Goal: Complete application form: Complete application form

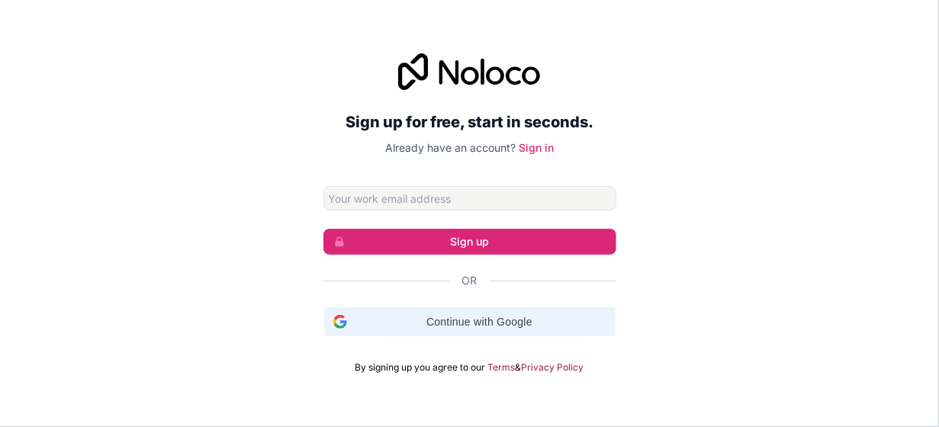
click at [527, 320] on span "Continue with Google" at bounding box center [479, 322] width 253 height 16
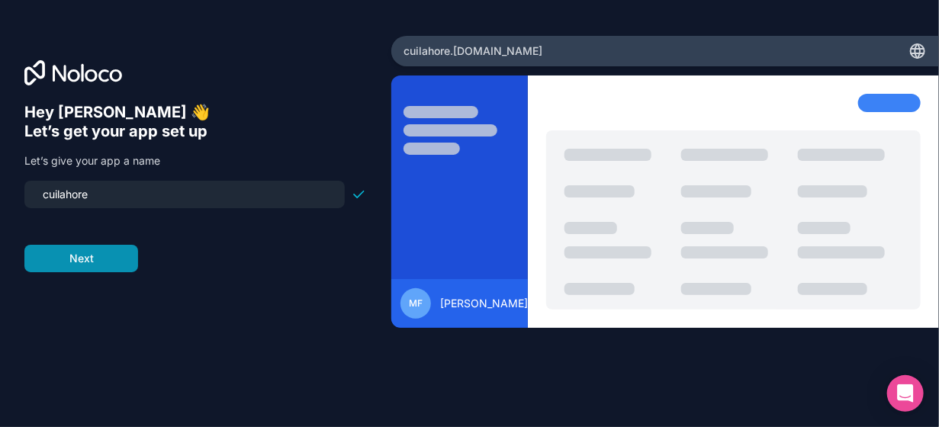
click at [105, 258] on button "Next" at bounding box center [81, 258] width 114 height 27
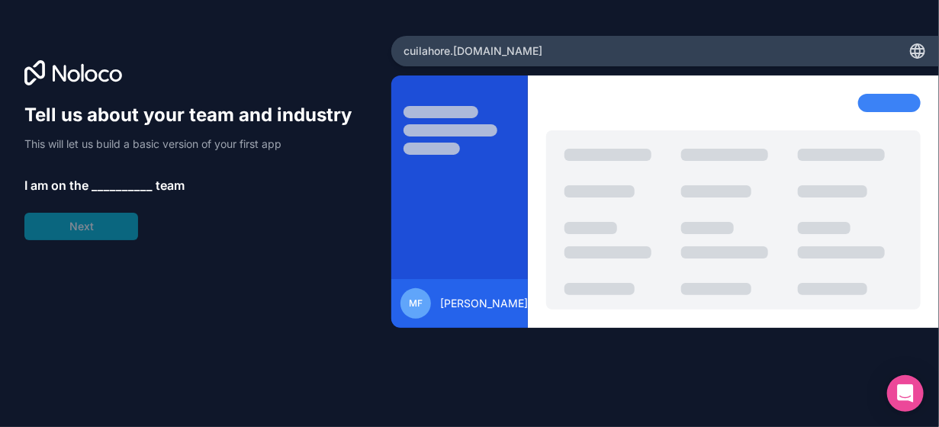
click at [107, 225] on div "Tell us about your team and industry This will let us build a basic version of …" at bounding box center [195, 171] width 342 height 137
click at [121, 191] on span "__________" at bounding box center [122, 185] width 61 height 18
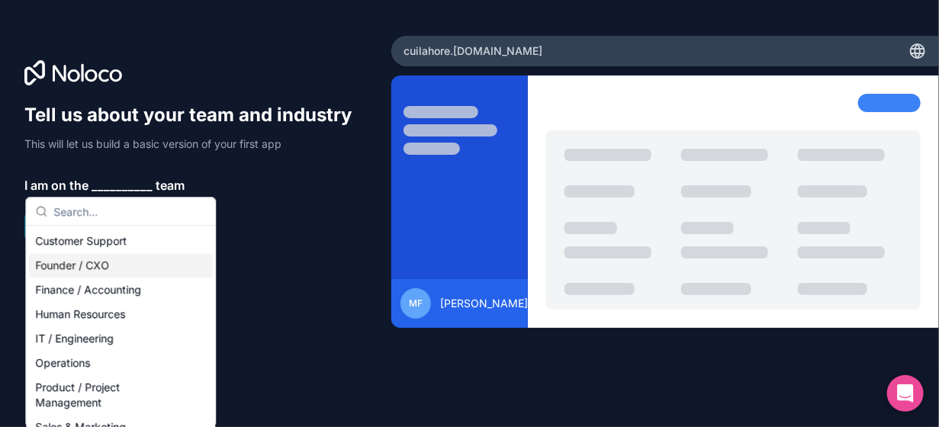
click at [99, 269] on div "Founder / CXO" at bounding box center [120, 265] width 183 height 24
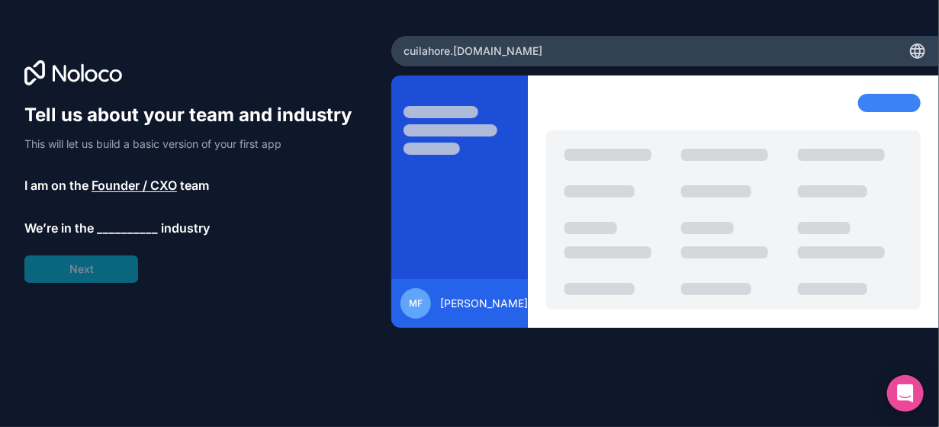
click at [117, 215] on div "Tell us about your team and industry This will let us build a basic version of …" at bounding box center [195, 193] width 342 height 180
click at [118, 220] on span "__________" at bounding box center [127, 228] width 61 height 18
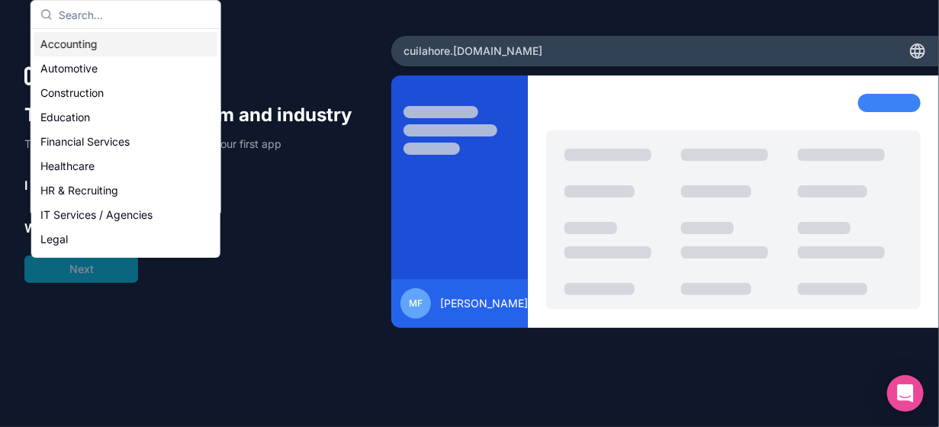
click at [127, 53] on div "Accounting" at bounding box center [125, 44] width 183 height 24
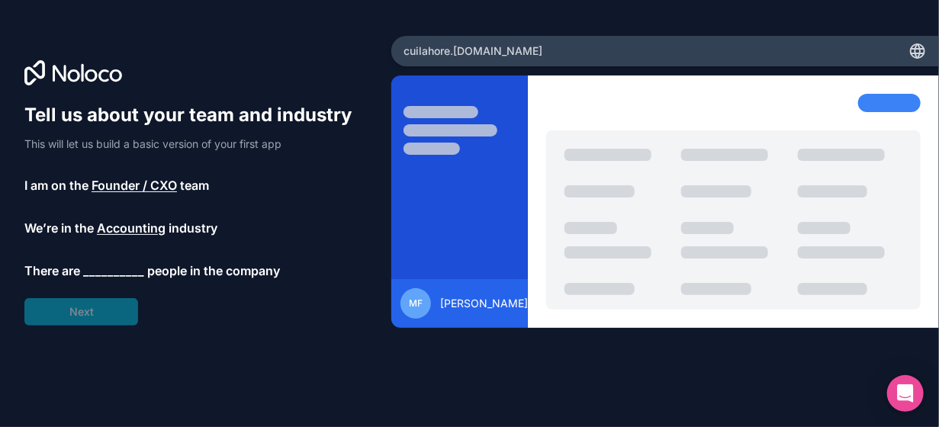
click at [117, 262] on span "__________" at bounding box center [113, 271] width 61 height 18
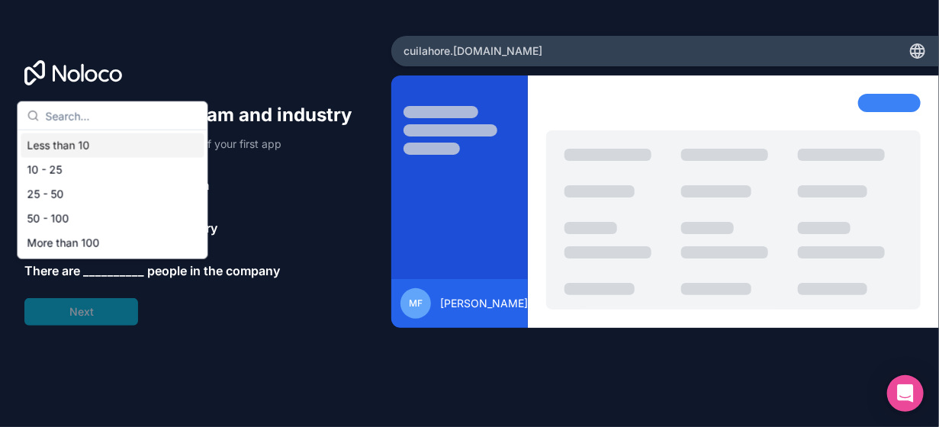
click at [116, 143] on div "Less than 10" at bounding box center [112, 145] width 183 height 24
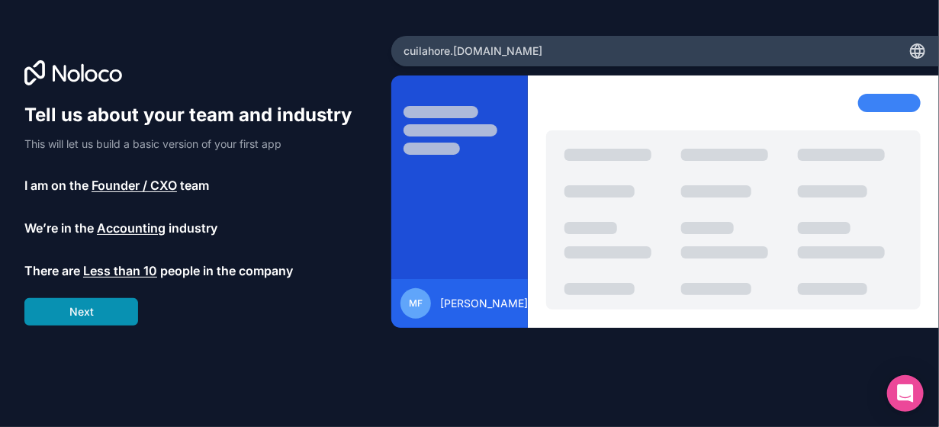
click at [99, 305] on button "Next" at bounding box center [81, 311] width 114 height 27
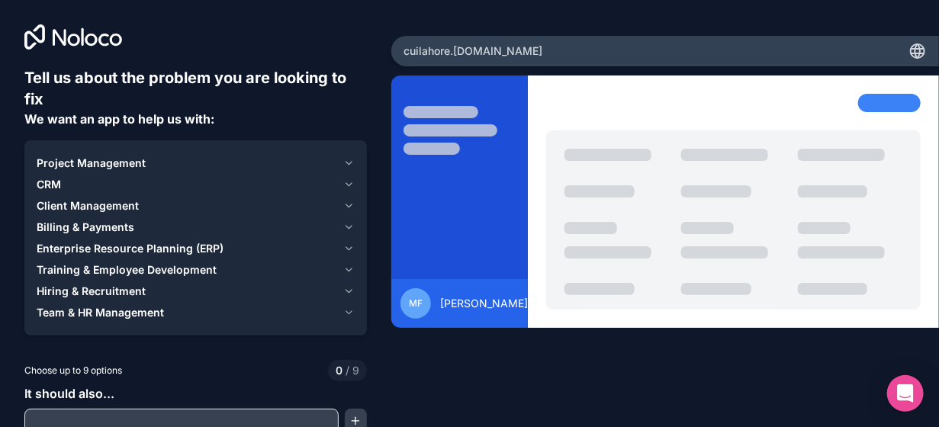
click at [912, 49] on icon at bounding box center [918, 49] width 13 height 0
click at [888, 94] on div at bounding box center [889, 103] width 63 height 18
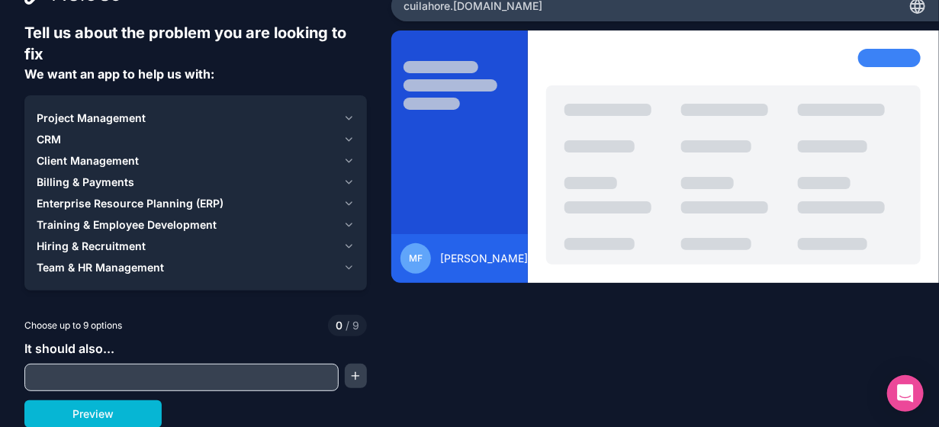
click at [203, 381] on input "text" at bounding box center [181, 377] width 307 height 21
click at [105, 326] on span "Choose up to 9 options" at bounding box center [73, 326] width 98 height 14
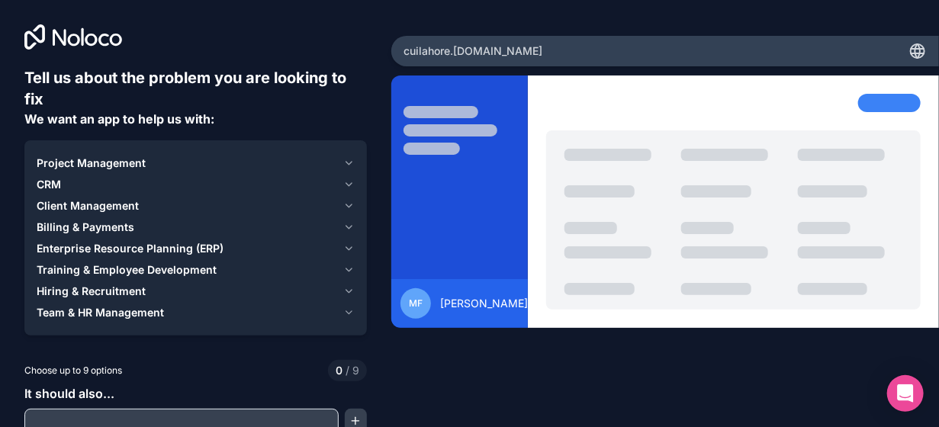
scroll to position [1, 0]
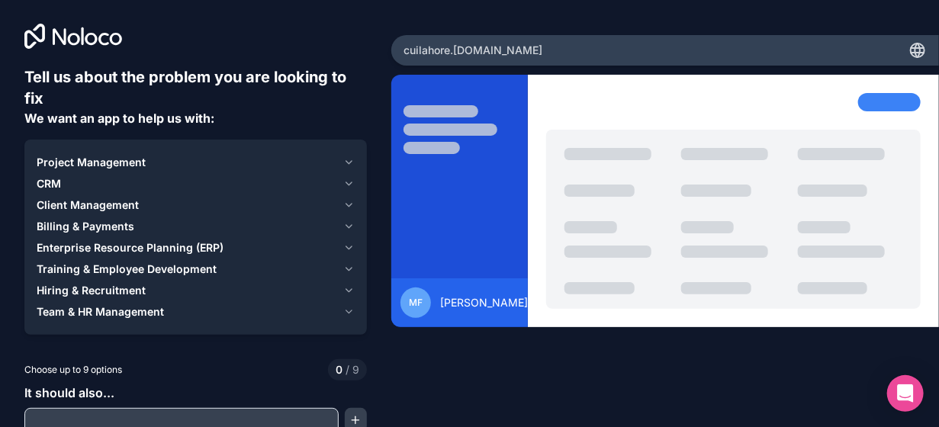
click at [909, 46] on icon at bounding box center [918, 50] width 18 height 18
click at [470, 295] on span "[PERSON_NAME]" at bounding box center [484, 302] width 88 height 15
click at [896, 410] on body "Tell us about the problem you are looking to fix We want an app to help us with…" at bounding box center [469, 213] width 939 height 427
